Goal: Navigation & Orientation: Find specific page/section

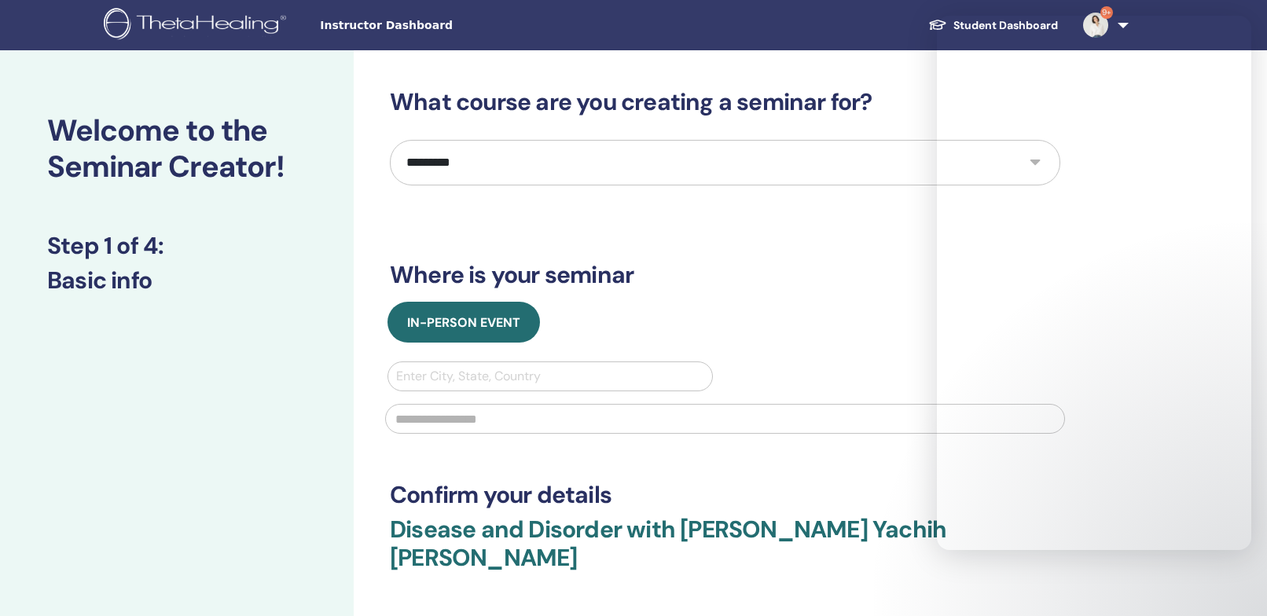
select select "*"
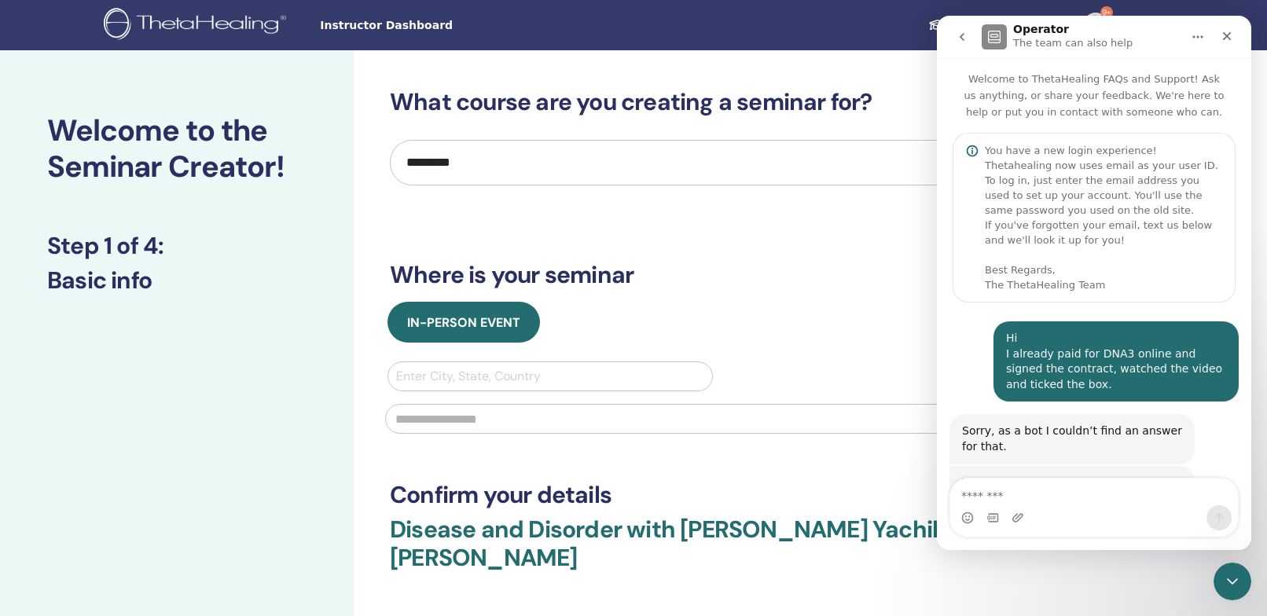
scroll to position [444, 0]
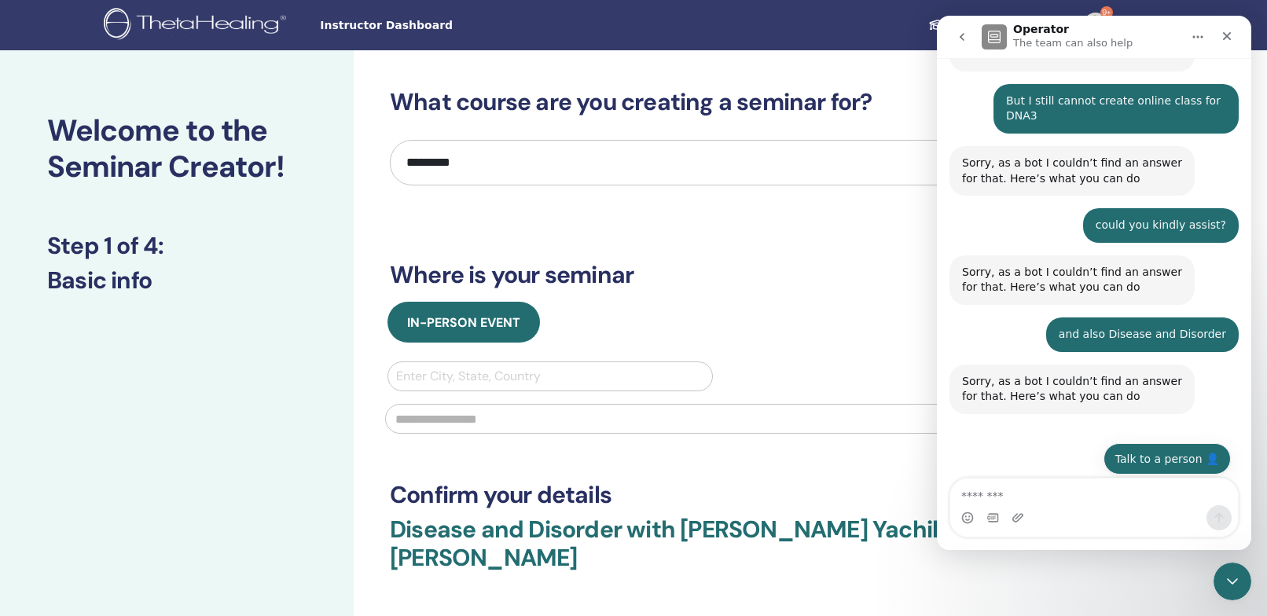
click at [1180, 454] on button "Talk to a person 👤" at bounding box center [1166, 458] width 127 height 31
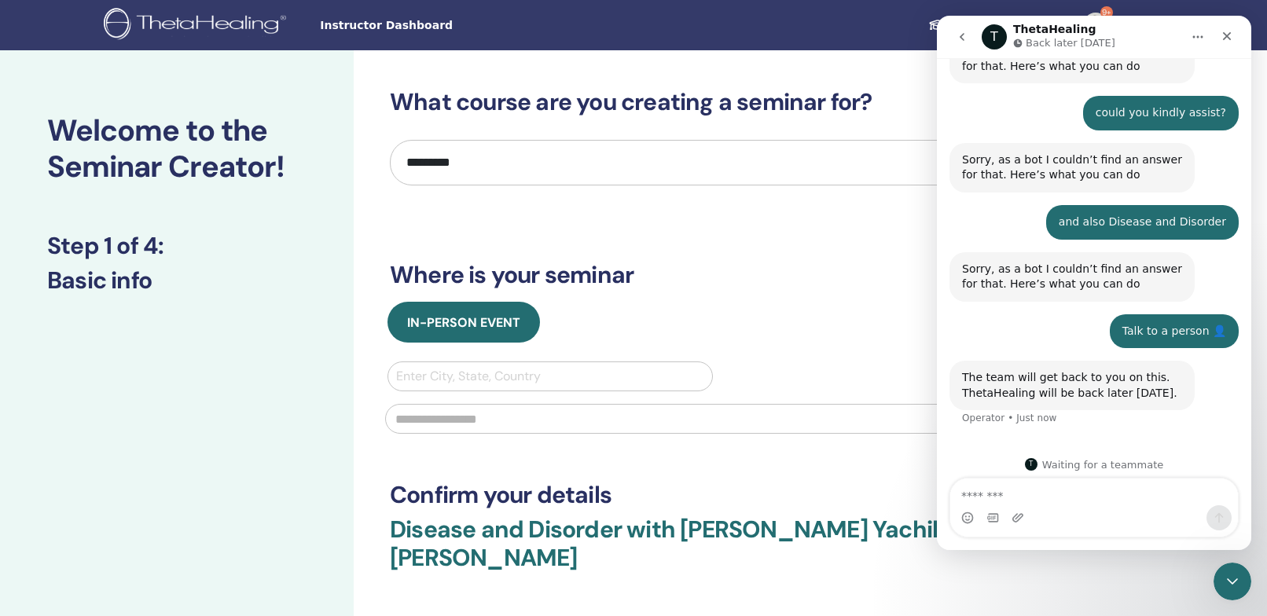
scroll to position [555, 0]
click at [362, 22] on span "Instructor Dashboard" at bounding box center [438, 25] width 236 height 16
click at [213, 24] on img at bounding box center [198, 25] width 188 height 35
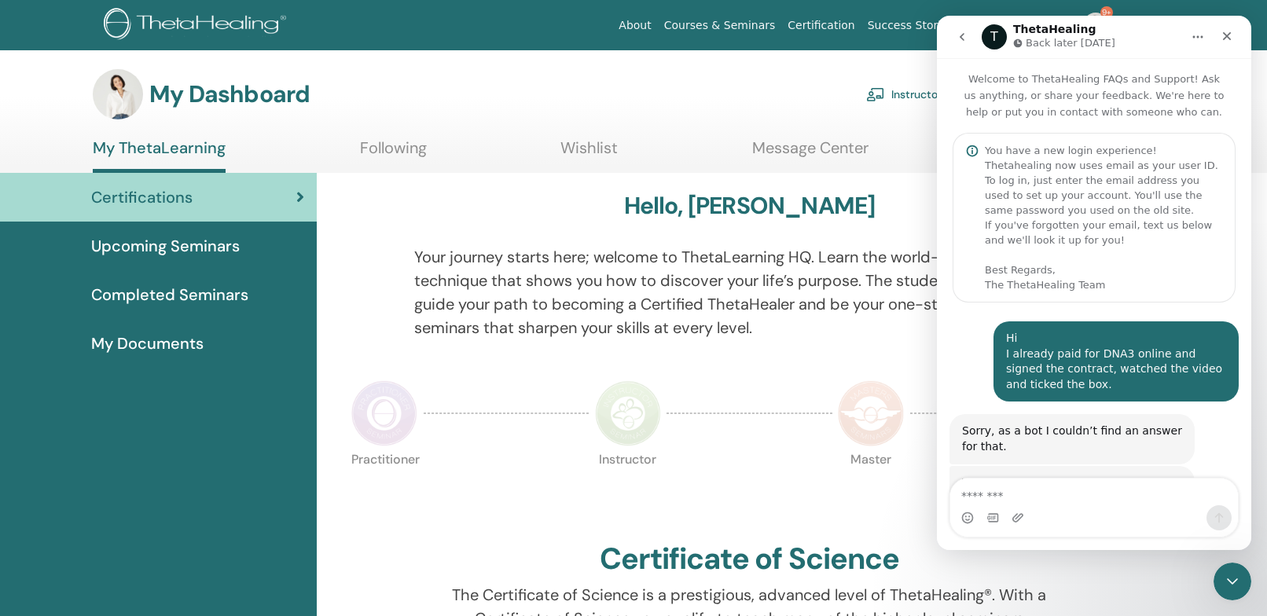
scroll to position [555, 0]
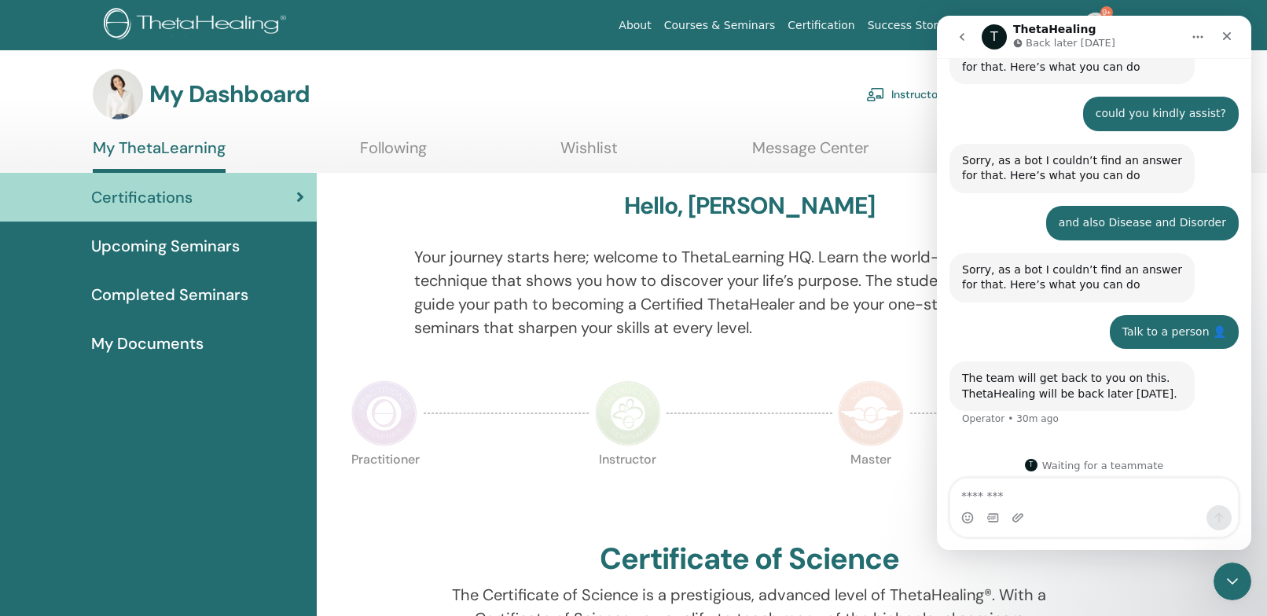
click at [231, 22] on img at bounding box center [198, 25] width 188 height 35
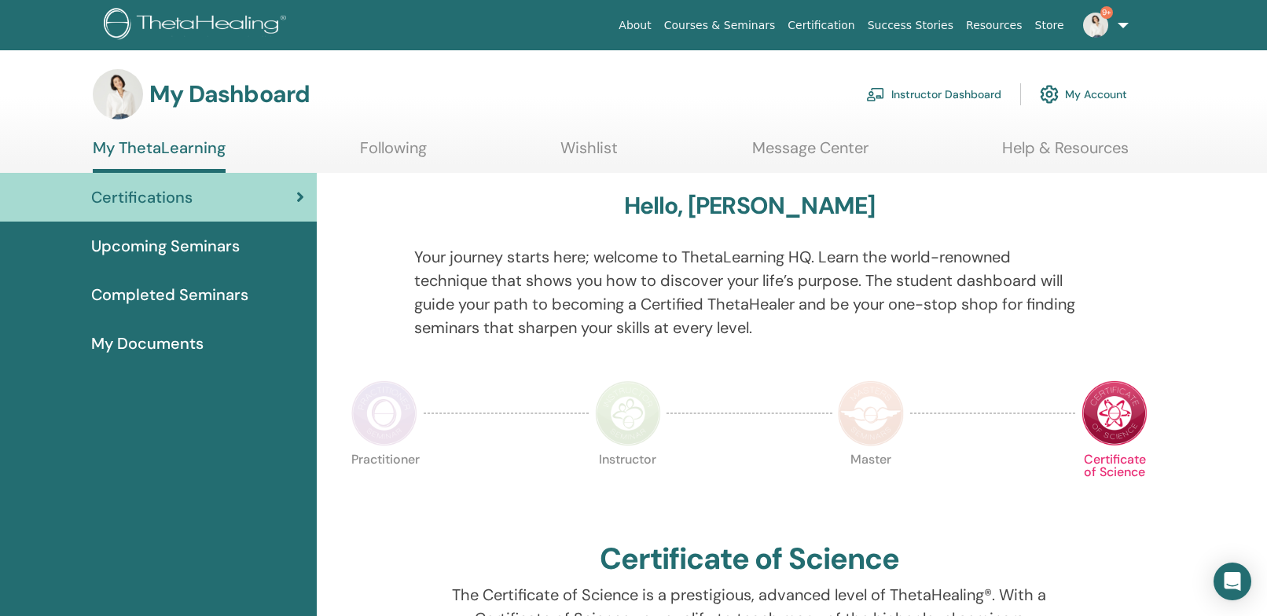
click at [928, 97] on link "Instructor Dashboard" at bounding box center [933, 94] width 135 height 35
